Goal: Information Seeking & Learning: Learn about a topic

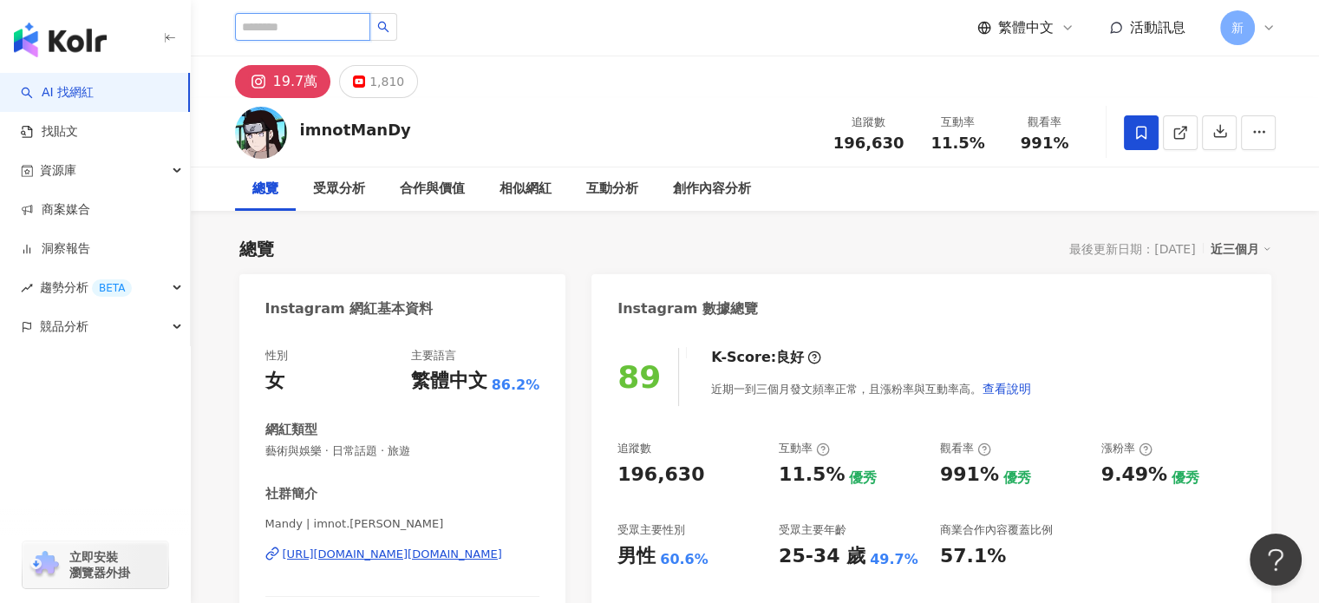
click at [370, 34] on input "search" at bounding box center [302, 27] width 135 height 28
type input "*"
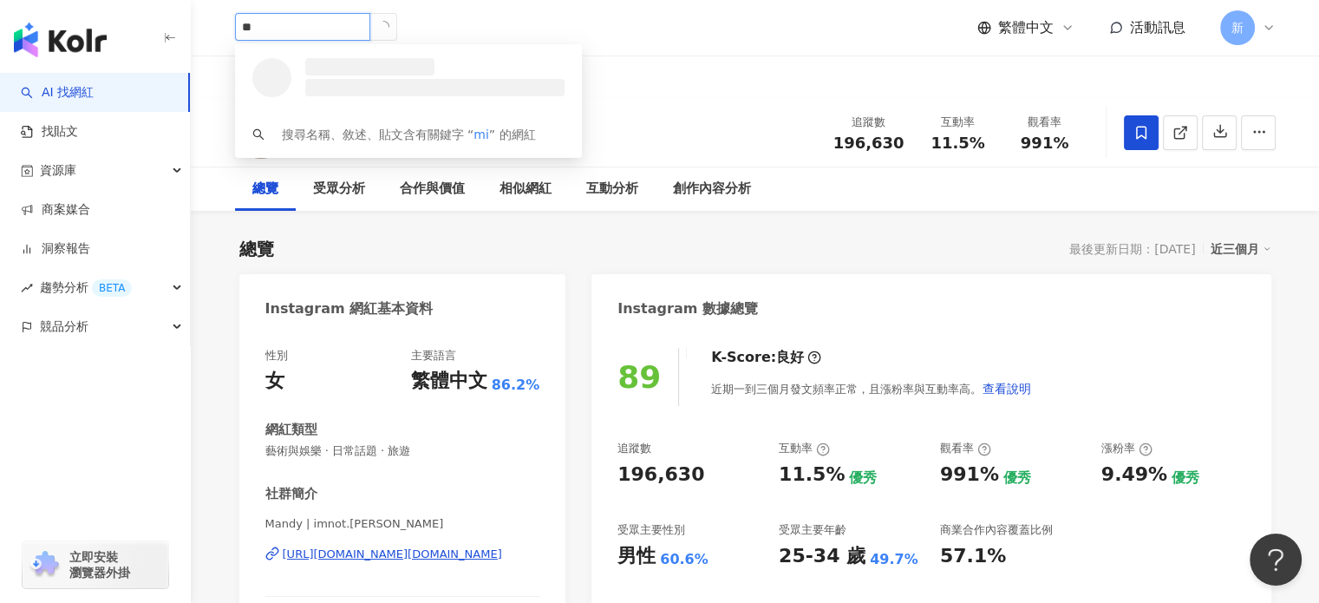
type input "*"
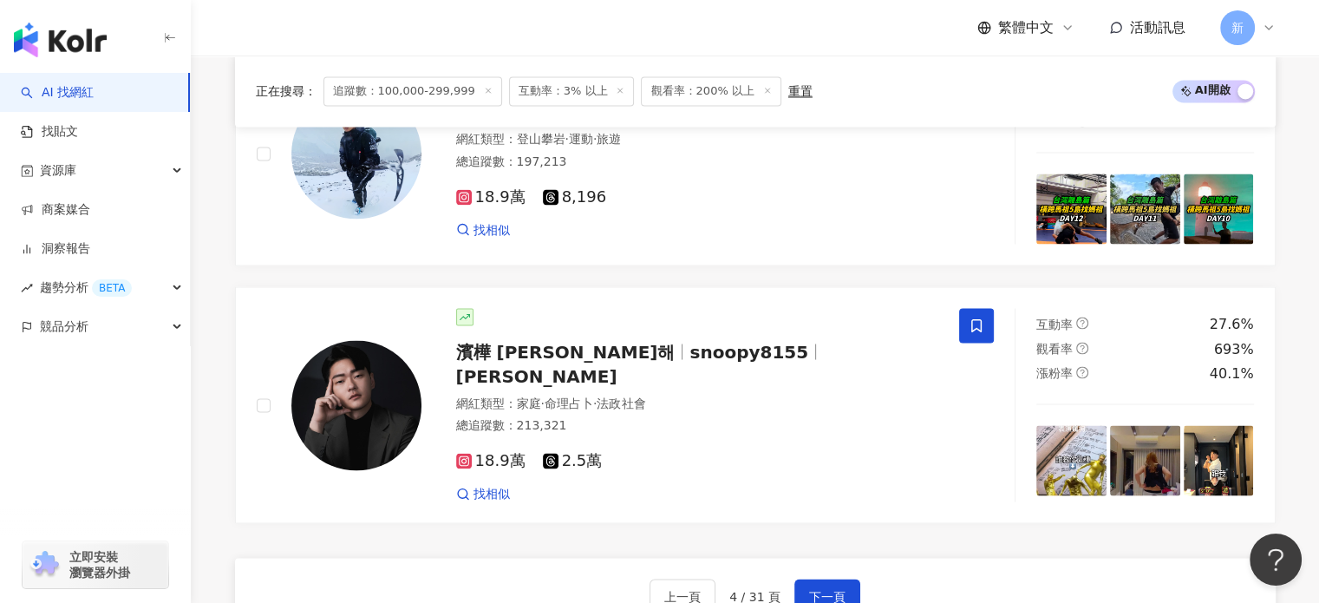
scroll to position [3284, 0]
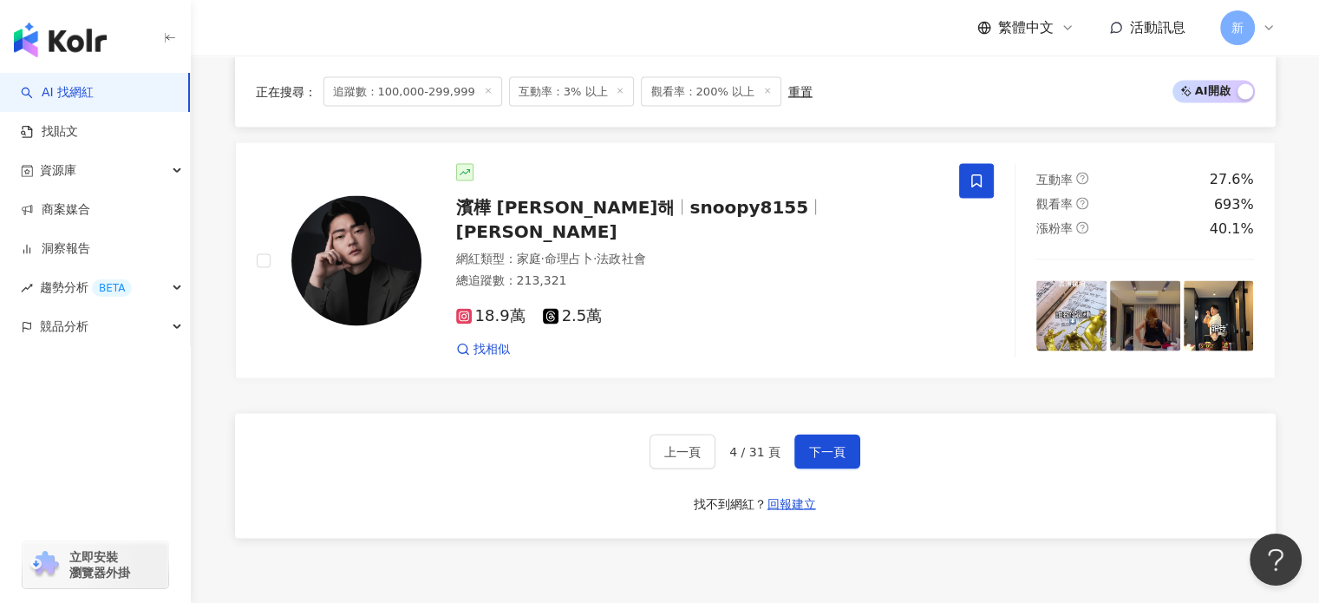
click at [814, 413] on div "上一頁 4 / 31 頁 下一頁 找不到網紅？ 回報建立" at bounding box center [755, 475] width 1041 height 125
click at [832, 436] on button "下一頁" at bounding box center [827, 451] width 66 height 35
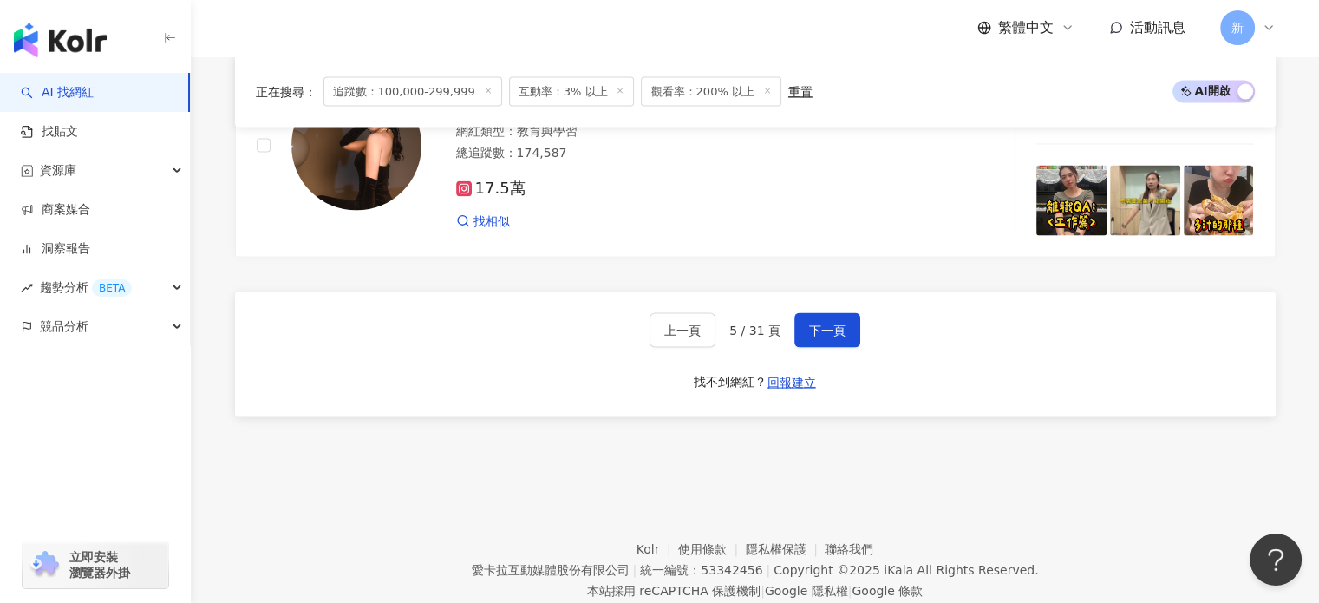
scroll to position [3428, 0]
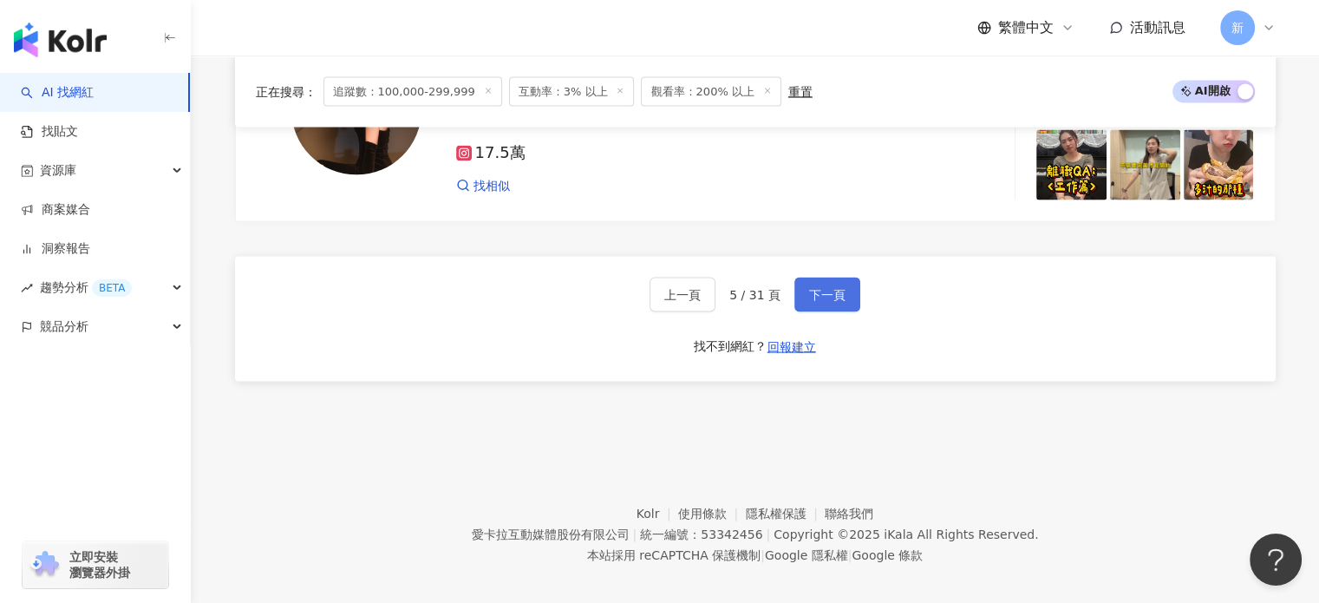
click at [798, 278] on button "下一頁" at bounding box center [827, 295] width 66 height 35
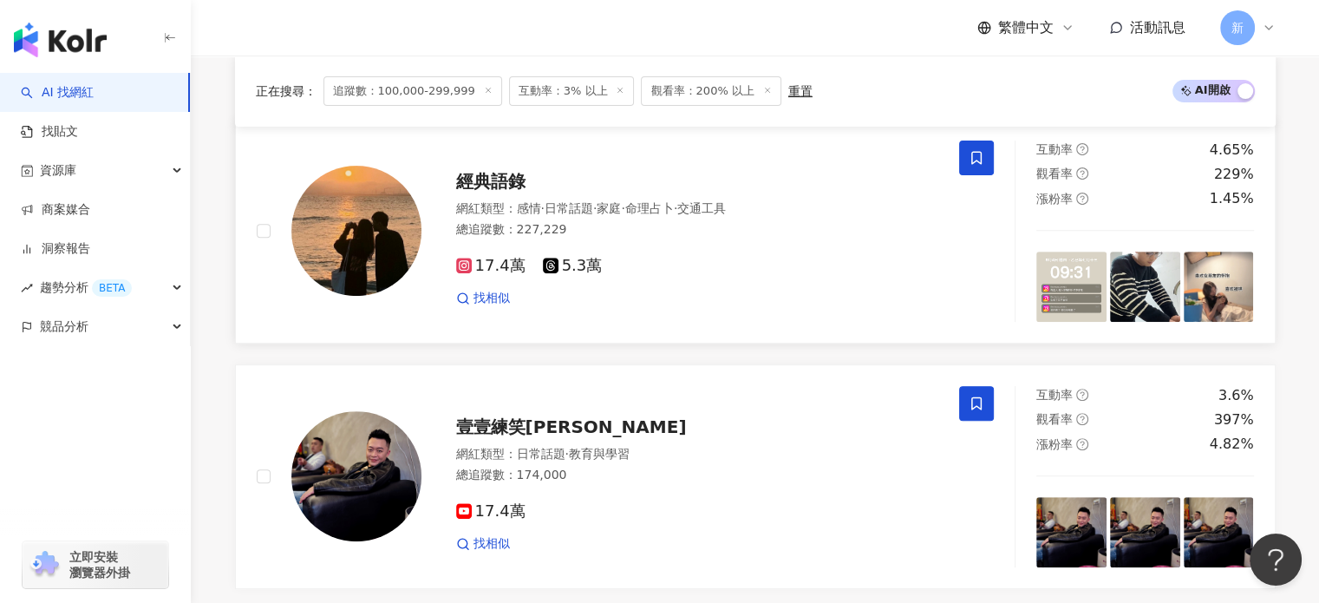
scroll to position [683, 0]
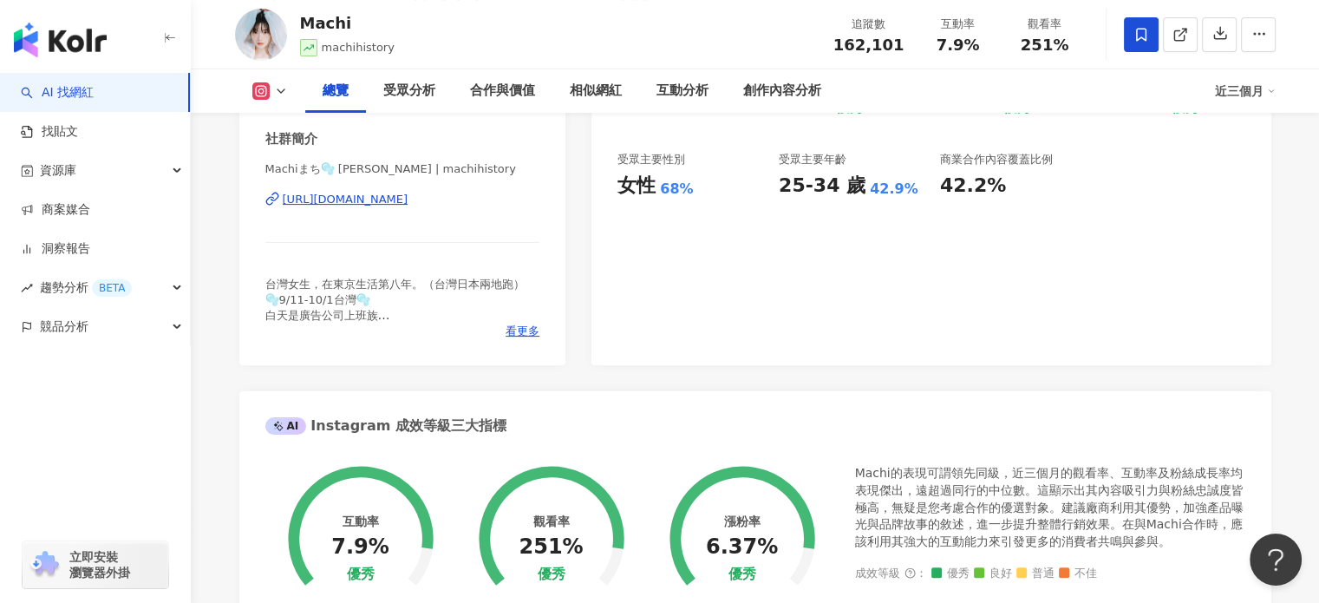
scroll to position [289, 0]
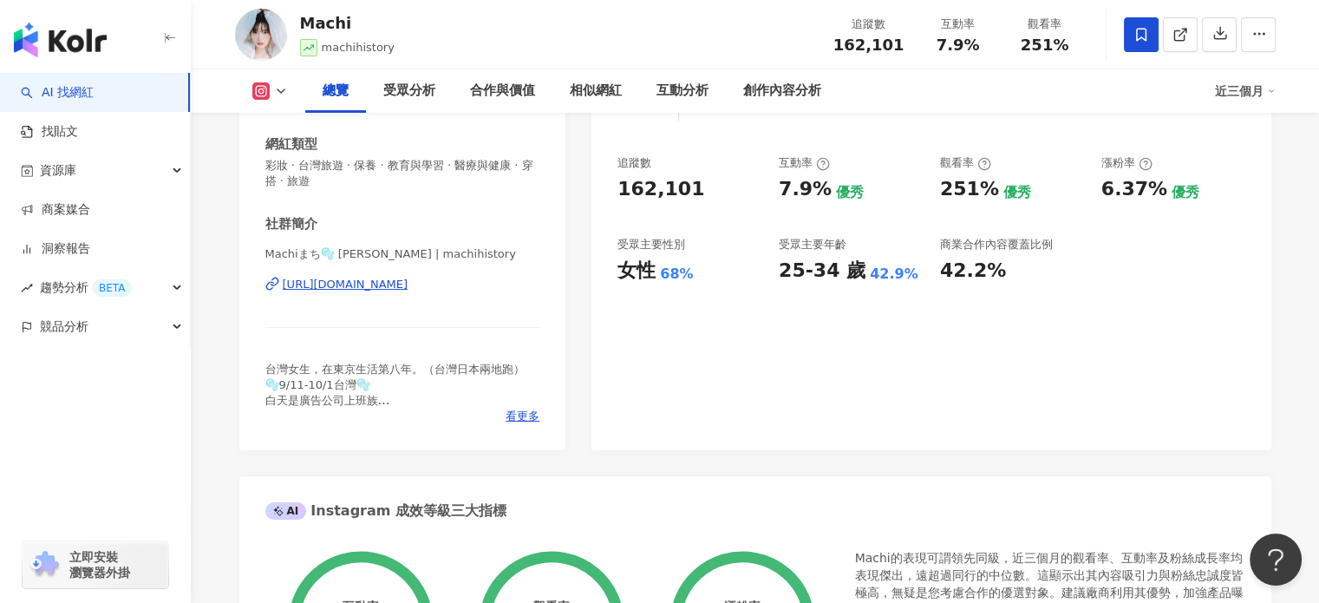
click at [408, 288] on div "https://www.instagram.com/machihistory/" at bounding box center [346, 285] width 126 height 16
